Goal: Transaction & Acquisition: Book appointment/travel/reservation

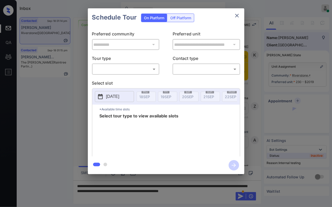
scroll to position [521, 0]
click at [135, 65] on body "Inbox [PERSON_NAME] Online Set yourself offline Set yourself on break Profile S…" at bounding box center [166, 103] width 332 height 207
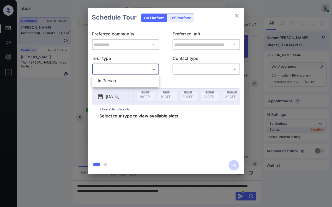
click at [134, 80] on li "In Person" at bounding box center [126, 80] width 64 height 9
type input "********"
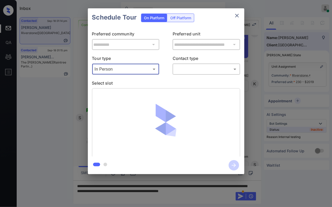
click at [200, 70] on body "Inbox [PERSON_NAME] Online Set yourself offline Set yourself on break Profile S…" at bounding box center [166, 103] width 332 height 207
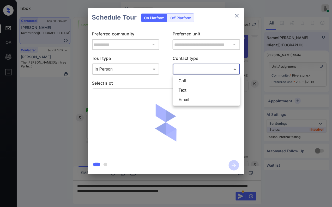
click at [194, 89] on li "Text" at bounding box center [207, 90] width 64 height 9
type input "****"
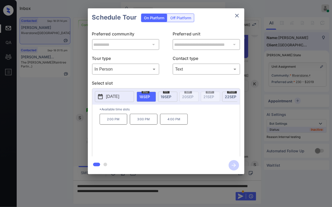
click at [120, 95] on p "2025-09-18" at bounding box center [112, 97] width 13 height 6
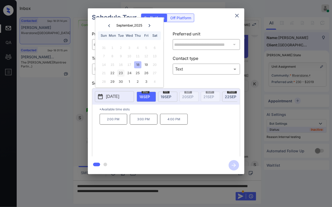
click at [123, 72] on div "23" at bounding box center [120, 73] width 7 height 7
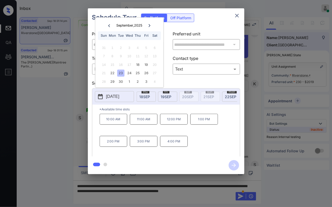
click at [124, 197] on div at bounding box center [166, 103] width 332 height 207
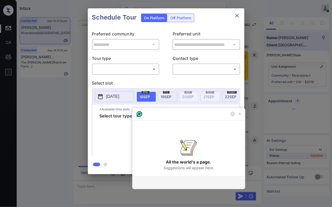
scroll to position [873, 0]
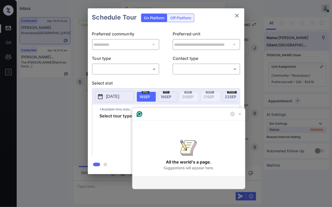
click at [141, 72] on body "Inbox [PERSON_NAME] Online Set yourself offline Set yourself on break Profile S…" at bounding box center [166, 103] width 332 height 207
click at [142, 81] on li "In Person" at bounding box center [126, 80] width 64 height 9
type input "********"
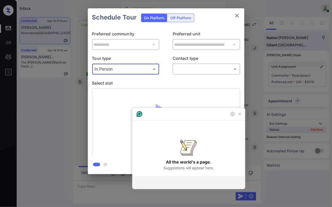
click at [177, 70] on body "Inbox Caroline Dacanay Online Set yourself offline Set yourself on break Profil…" at bounding box center [166, 103] width 332 height 207
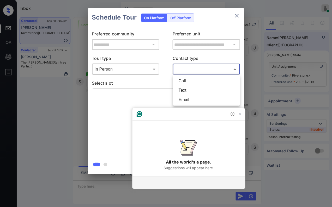
drag, startPoint x: 186, startPoint y: 96, endPoint x: 188, endPoint y: 88, distance: 7.9
click at [188, 88] on ul "Call Text Email" at bounding box center [206, 90] width 67 height 31
click at [188, 88] on li "Text" at bounding box center [207, 90] width 64 height 9
type input "****"
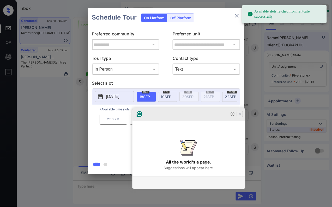
click at [242, 117] on icon "Close Grammarly Assistant" at bounding box center [240, 114] width 6 height 6
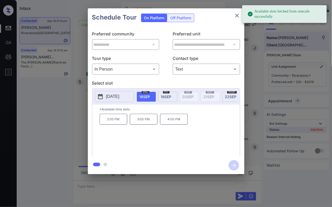
click at [120, 96] on p "[DATE]" at bounding box center [112, 97] width 13 height 6
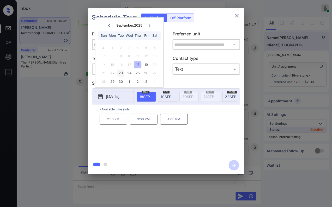
click at [120, 73] on div "23" at bounding box center [120, 73] width 7 height 7
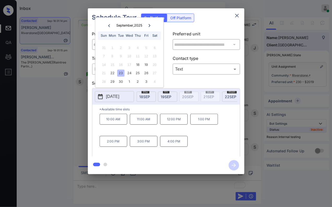
click at [120, 125] on p "10:00 AM" at bounding box center [114, 119] width 28 height 11
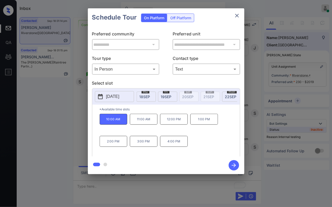
click at [233, 164] on icon "button" at bounding box center [234, 165] width 10 height 10
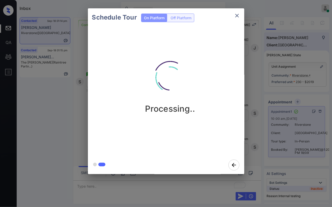
click at [279, 119] on div "Schedule Tour On Platform Off Platform Processing.." at bounding box center [166, 91] width 332 height 183
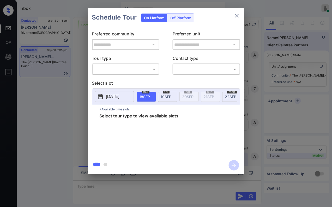
scroll to position [258, 0]
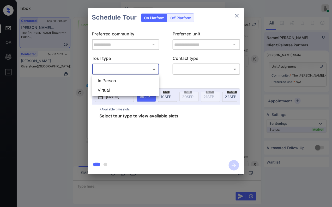
click at [123, 73] on body "Inbox Caroline Dacanay Online Set yourself offline Set yourself on break Profil…" at bounding box center [166, 103] width 332 height 207
click at [78, 130] on div at bounding box center [166, 103] width 332 height 207
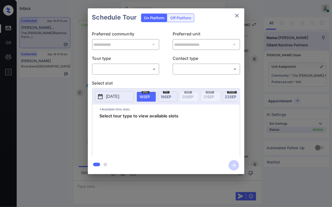
click at [79, 146] on div "**********" at bounding box center [166, 91] width 332 height 183
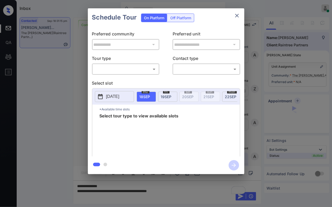
scroll to position [323, 0]
click at [151, 66] on body "Inbox Caroline Dacanay Online Set yourself offline Set yourself on break Profil…" at bounding box center [166, 103] width 332 height 207
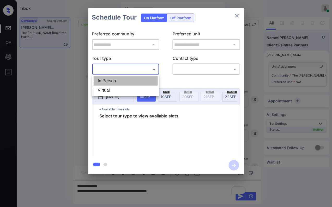
click at [142, 81] on li "In Person" at bounding box center [126, 80] width 64 height 9
type input "********"
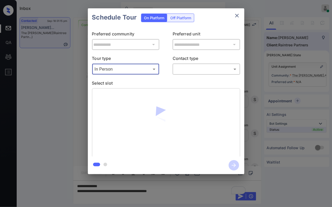
click at [193, 75] on div "​ ​" at bounding box center [207, 69] width 68 height 11
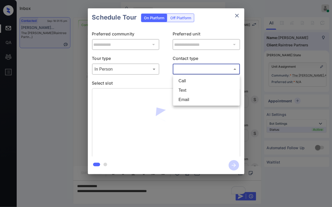
click at [194, 73] on body "Inbox Caroline Dacanay Online Set yourself offline Set yourself on break Profil…" at bounding box center [166, 103] width 332 height 207
click at [192, 91] on li "Text" at bounding box center [207, 90] width 64 height 9
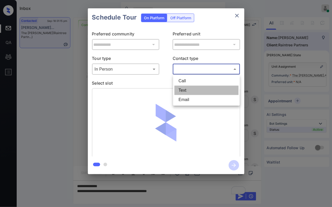
type input "****"
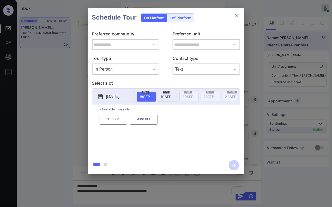
click at [120, 98] on p "2025-09-18" at bounding box center [112, 97] width 13 height 6
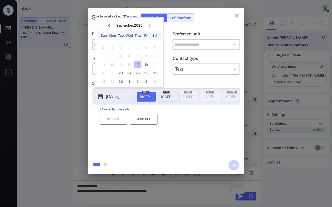
click at [238, 16] on icon "close" at bounding box center [237, 16] width 6 height 6
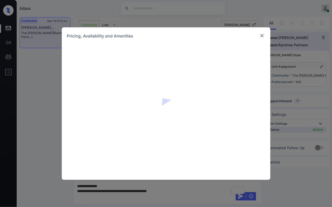
scroll to position [258, 0]
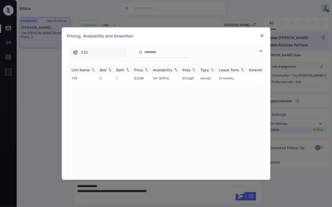
click at [146, 69] on img at bounding box center [146, 70] width 5 height 4
drag, startPoint x: 143, startPoint y: 79, endPoint x: 133, endPoint y: 81, distance: 10.2
click at [133, 81] on td "$2538" at bounding box center [141, 78] width 19 height 8
copy td "$2538"
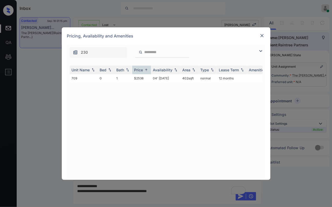
click at [183, 193] on div "**********" at bounding box center [166, 103] width 332 height 207
click at [185, 193] on div "**********" at bounding box center [166, 103] width 332 height 207
click at [261, 34] on img at bounding box center [262, 35] width 5 height 5
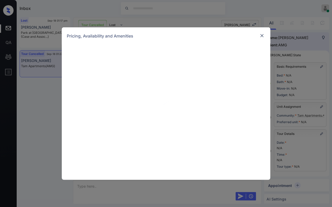
scroll to position [326, 0]
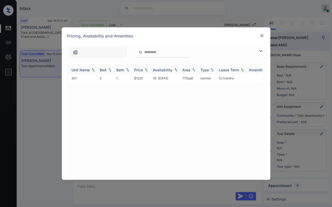
click at [145, 69] on img at bounding box center [146, 70] width 5 height 4
click at [144, 76] on td "$1225" at bounding box center [141, 78] width 19 height 8
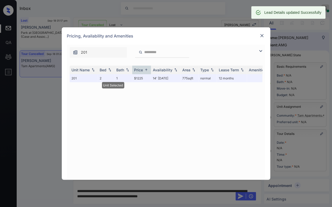
click at [261, 34] on img at bounding box center [262, 35] width 5 height 5
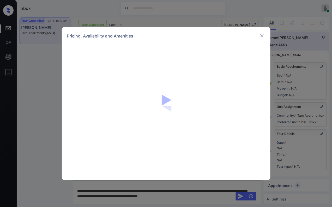
scroll to position [1957, 0]
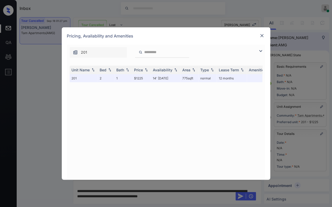
click at [264, 33] on img at bounding box center [262, 35] width 5 height 5
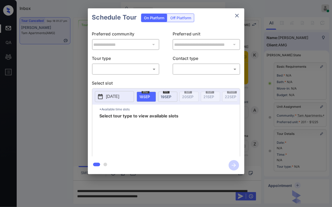
scroll to position [1957, 0]
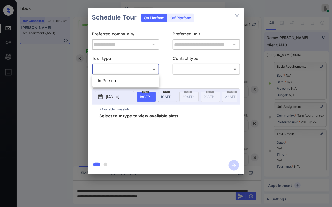
click at [143, 71] on body "Inbox [PERSON_NAME] Online Set yourself offline Set yourself on break Profile S…" at bounding box center [166, 103] width 332 height 207
click at [143, 79] on li "In Person" at bounding box center [126, 80] width 64 height 9
type input "********"
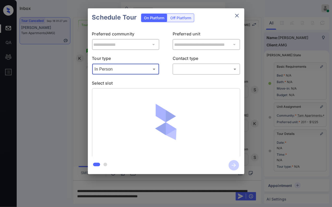
click at [186, 70] on body "Inbox [PERSON_NAME] Online Set yourself offline Set yourself on break Profile S…" at bounding box center [166, 103] width 332 height 207
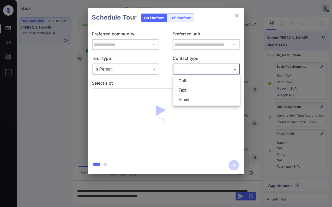
click at [189, 91] on li "Text" at bounding box center [207, 90] width 64 height 9
type input "****"
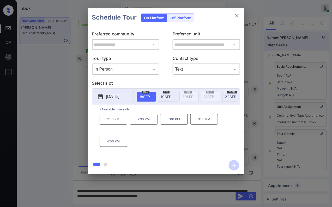
click at [120, 95] on p "2025-09-18" at bounding box center [112, 97] width 13 height 6
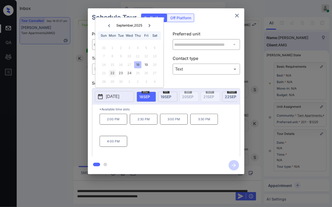
click at [114, 71] on div "22" at bounding box center [112, 73] width 7 height 7
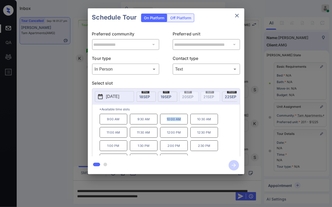
drag, startPoint x: 183, startPoint y: 126, endPoint x: 165, endPoint y: 127, distance: 18.0
click at [165, 125] on p "10:00 AM" at bounding box center [174, 119] width 28 height 11
copy p "10:00 AM"
drag, startPoint x: 214, startPoint y: 138, endPoint x: 197, endPoint y: 137, distance: 16.8
click at [197, 137] on p "12:30 PM" at bounding box center [204, 132] width 28 height 11
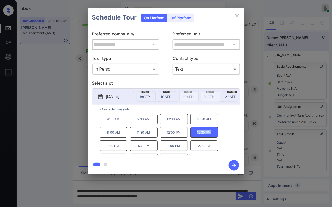
copy p "12:30 PM"
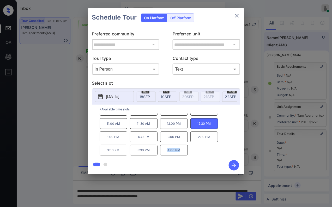
drag, startPoint x: 185, startPoint y: 154, endPoint x: 166, endPoint y: 152, distance: 18.7
click at [166, 152] on p "4:00 PM" at bounding box center [174, 150] width 28 height 11
copy p "4:00 PM"
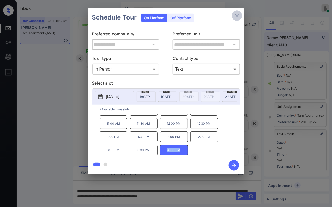
click at [240, 15] on button "close" at bounding box center [237, 15] width 10 height 10
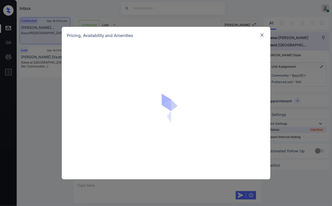
scroll to position [808, 0]
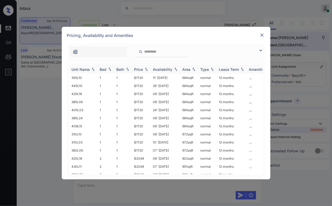
click at [147, 69] on img at bounding box center [146, 70] width 5 height 4
click at [144, 77] on td "$1720" at bounding box center [141, 78] width 19 height 8
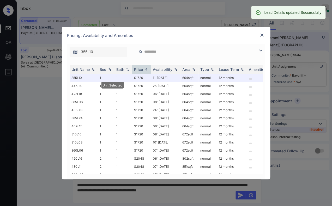
click at [262, 37] on img at bounding box center [262, 35] width 5 height 5
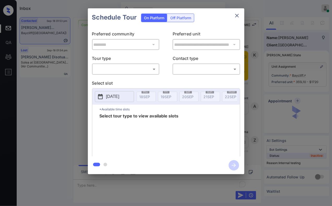
scroll to position [1073, 0]
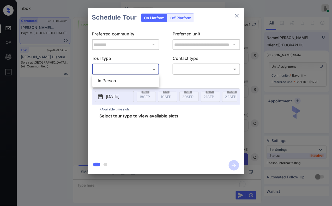
click at [133, 67] on body "Inbox [PERSON_NAME] Online Set yourself offline Set yourself on break Profile S…" at bounding box center [166, 103] width 332 height 206
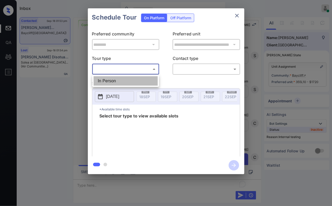
click at [136, 82] on li "In Person" at bounding box center [126, 80] width 64 height 9
type input "********"
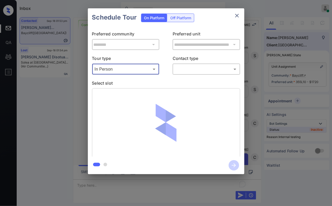
click at [204, 64] on div "​ ​" at bounding box center [207, 69] width 68 height 11
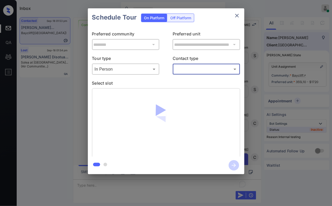
click at [204, 72] on body "Inbox Caroline Dacanay Online Set yourself offline Set yourself on break Profil…" at bounding box center [166, 103] width 332 height 206
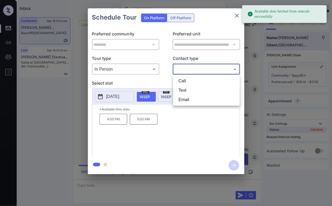
drag, startPoint x: 196, startPoint y: 84, endPoint x: 201, endPoint y: 93, distance: 10.4
click at [201, 93] on ul "Call Text Email" at bounding box center [206, 90] width 67 height 31
click at [201, 93] on li "Text" at bounding box center [207, 90] width 64 height 9
type input "****"
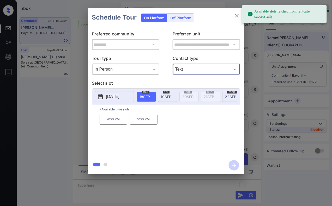
click at [147, 124] on p "5:00 PM" at bounding box center [144, 119] width 28 height 11
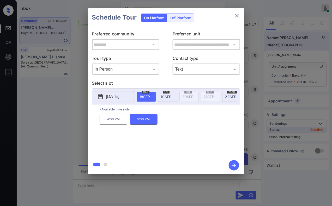
click at [234, 165] on icon "button" at bounding box center [234, 165] width 10 height 10
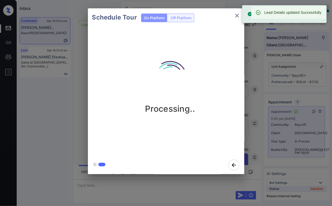
scroll to position [1194, 0]
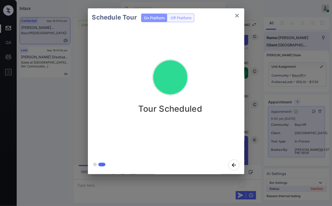
click at [238, 13] on icon "close" at bounding box center [237, 16] width 6 height 6
